Goal: Task Accomplishment & Management: Manage account settings

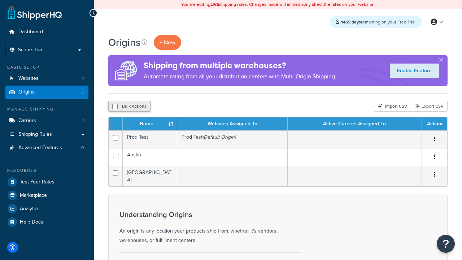
click at [115, 106] on input "checkbox" at bounding box center [114, 105] width 5 height 5
checkbox input "true"
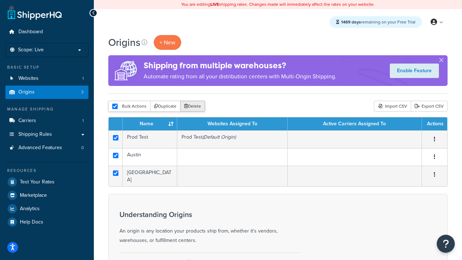
click at [192, 106] on button "Delete" at bounding box center [192, 106] width 25 height 11
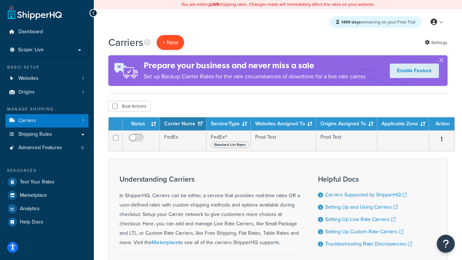
click at [170, 42] on button "+ New" at bounding box center [169, 42] width 27 height 15
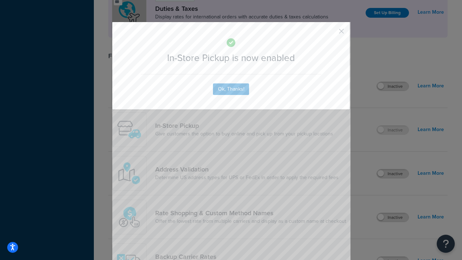
click at [330, 34] on button "button" at bounding box center [331, 34] width 2 height 2
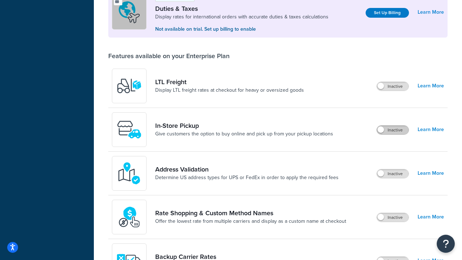
scroll to position [220, 0]
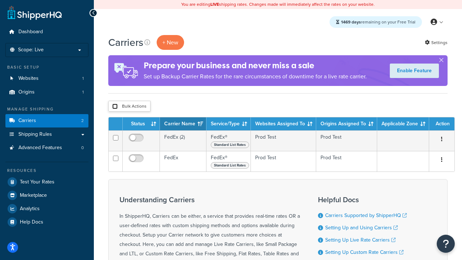
click at [115, 106] on input "checkbox" at bounding box center [114, 105] width 5 height 5
checkbox input "true"
click at [0, 0] on button "Delete" at bounding box center [0, 0] width 0 height 0
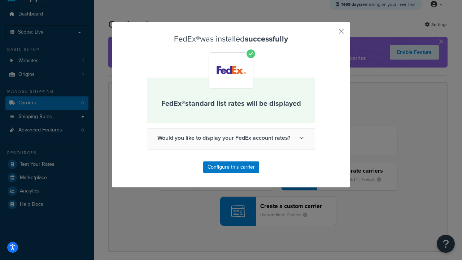
scroll to position [145, 0]
